Goal: Transaction & Acquisition: Purchase product/service

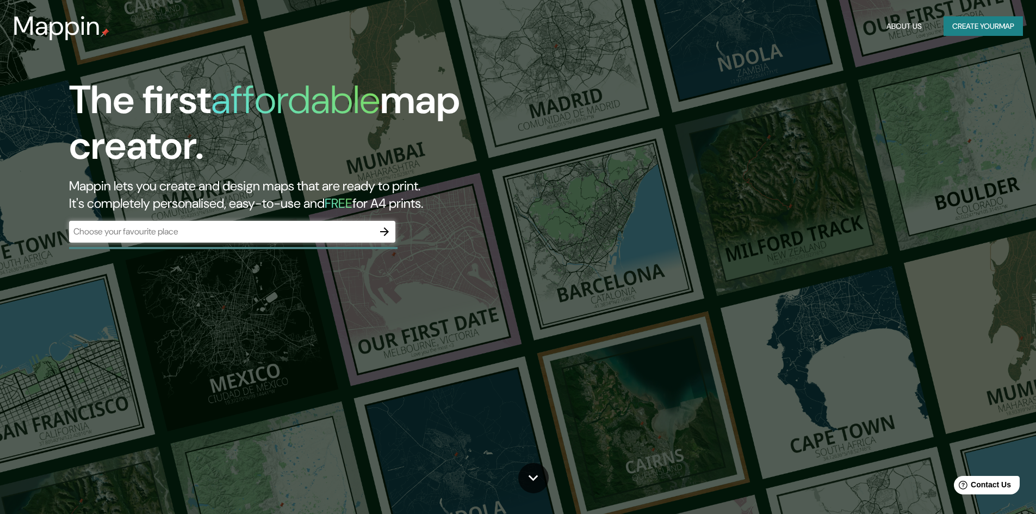
click at [380, 230] on icon "button" at bounding box center [384, 231] width 13 height 13
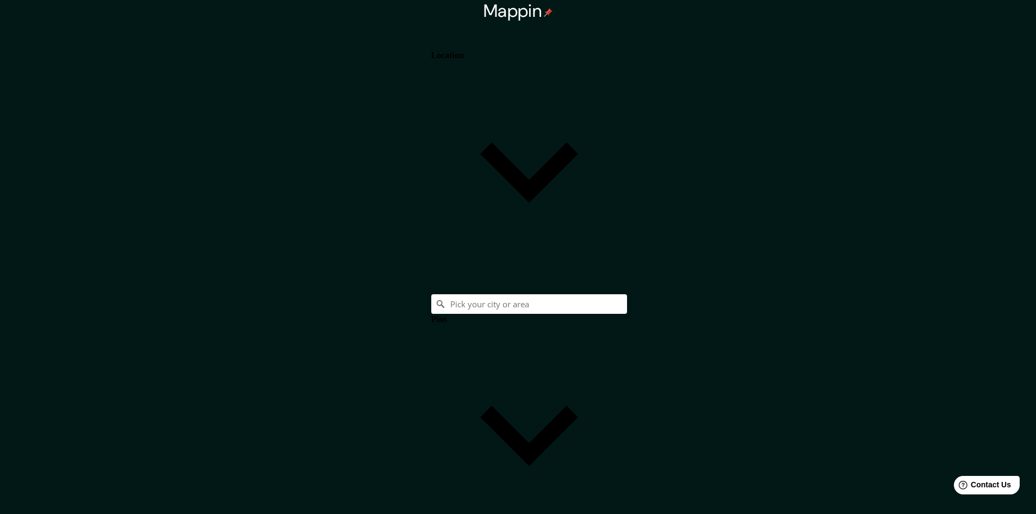
click at [881, 339] on body "Mappin Location Pins Style Layout Landscape Portrait Square Border Choose a bor…" at bounding box center [518, 257] width 1036 height 514
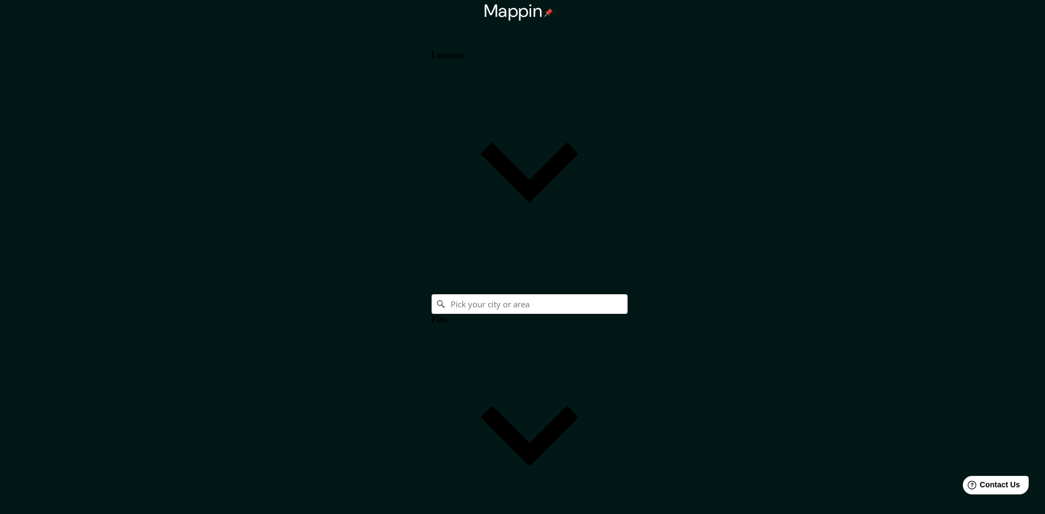
click at [881, 514] on div at bounding box center [518, 523] width 1036 height 0
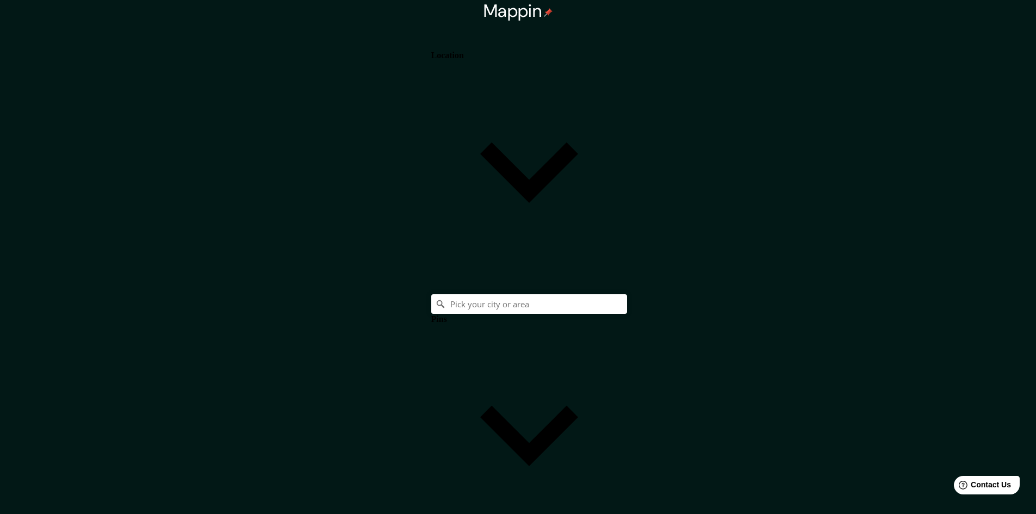
click at [884, 332] on body "Mappin Location Pins Style Layout Landscape Portrait Square Border Choose a bor…" at bounding box center [518, 257] width 1036 height 514
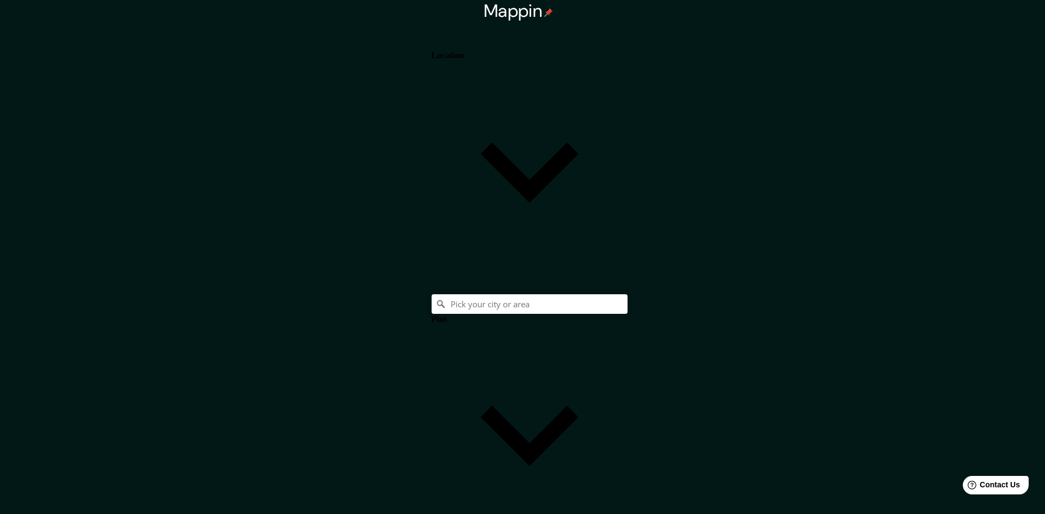
type input "a4"
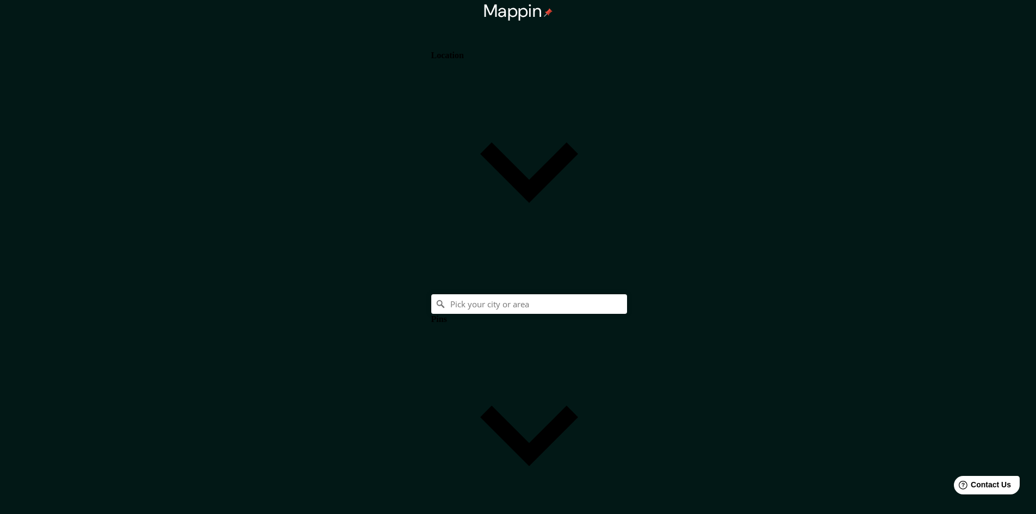
drag, startPoint x: 858, startPoint y: 451, endPoint x: 676, endPoint y: 465, distance: 182.3
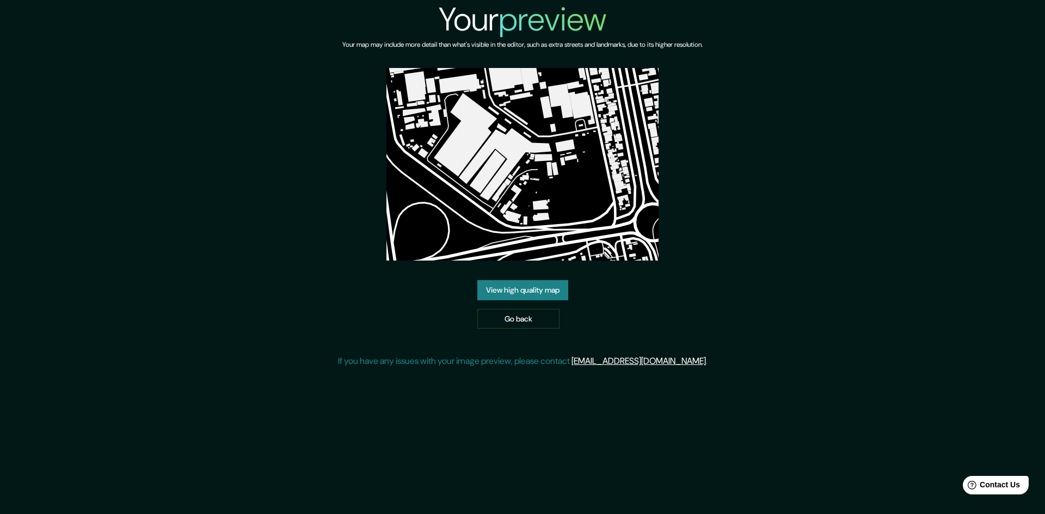
click at [547, 294] on link "View high quality map" at bounding box center [522, 290] width 91 height 20
